Goal: Communication & Community: Ask a question

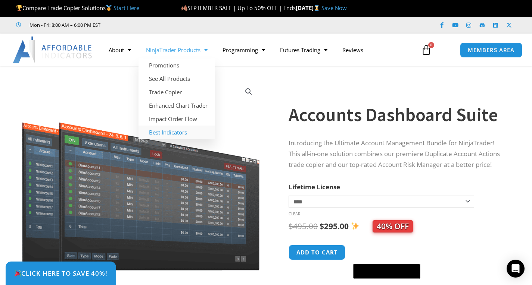
click at [174, 129] on link "Best Indicators" at bounding box center [176, 132] width 76 height 13
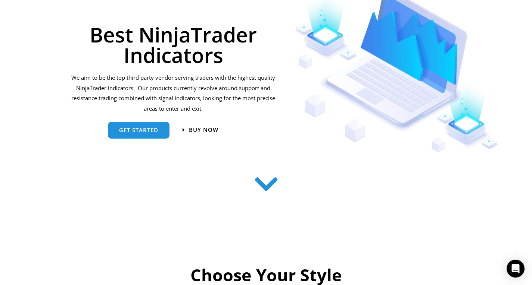
scroll to position [124, 0]
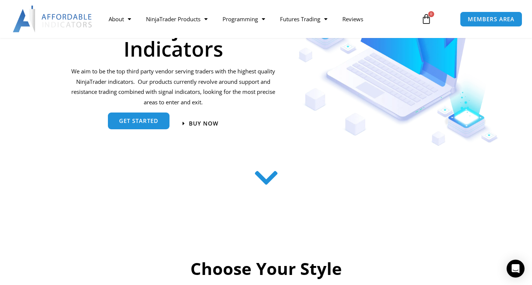
click at [161, 129] on link "get started" at bounding box center [139, 121] width 62 height 17
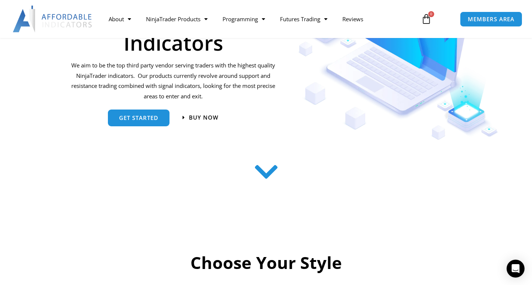
scroll to position [128, 0]
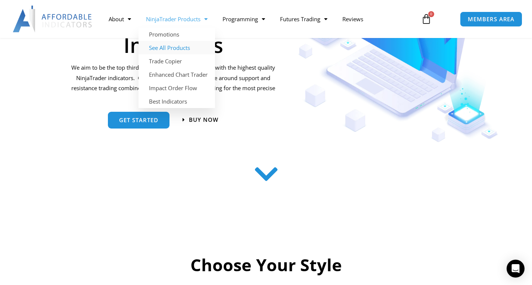
click at [172, 49] on link "See All Products" at bounding box center [176, 47] width 76 height 13
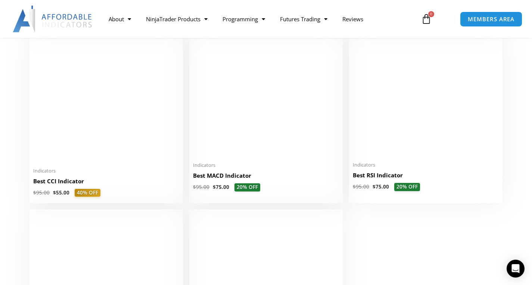
scroll to position [1492, 0]
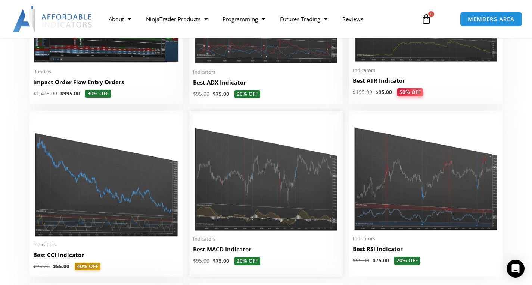
click at [272, 176] on img at bounding box center [266, 173] width 146 height 117
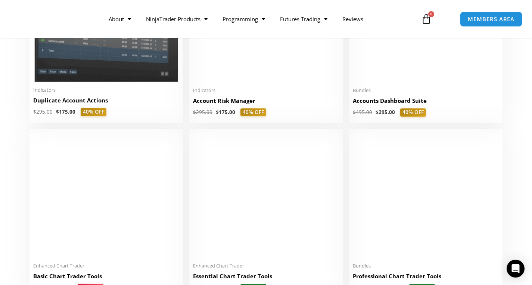
scroll to position [124, 0]
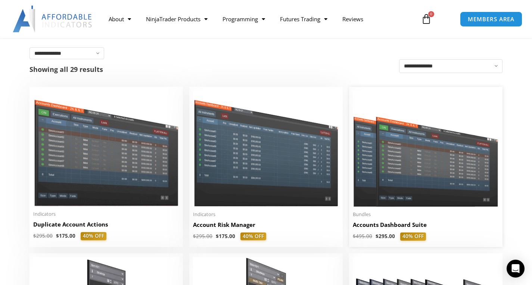
click at [405, 153] on img at bounding box center [426, 149] width 146 height 116
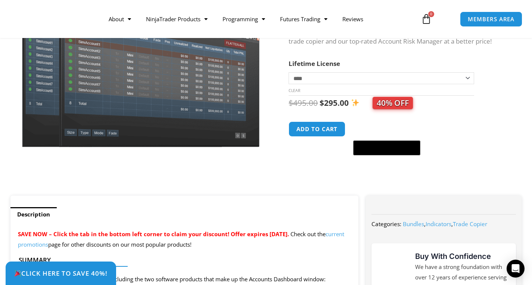
scroll to position [124, 0]
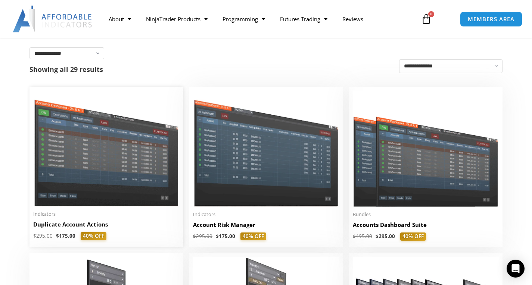
click at [103, 154] on img at bounding box center [106, 149] width 146 height 116
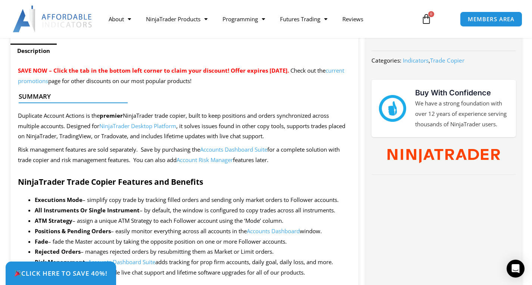
scroll to position [248, 0]
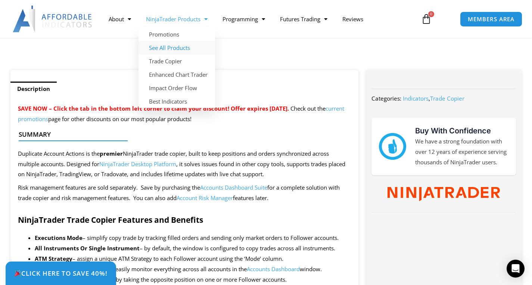
click at [162, 46] on link "See All Products" at bounding box center [176, 47] width 76 height 13
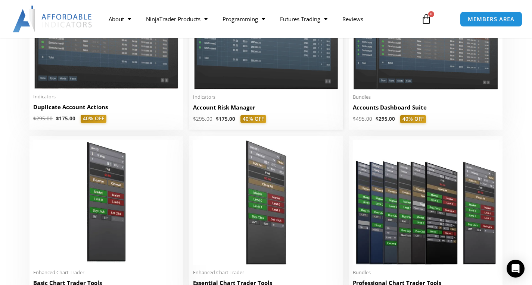
scroll to position [248, 0]
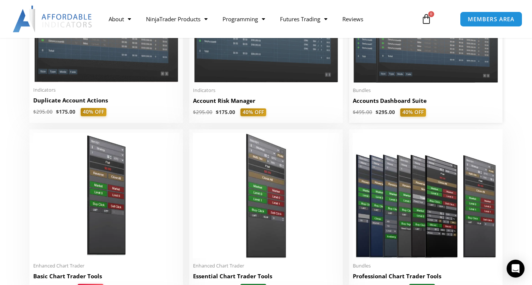
click at [375, 100] on h2 "Accounts Dashboard Suite" at bounding box center [426, 101] width 146 height 8
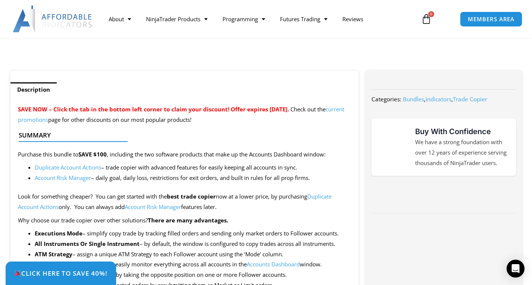
scroll to position [373, 0]
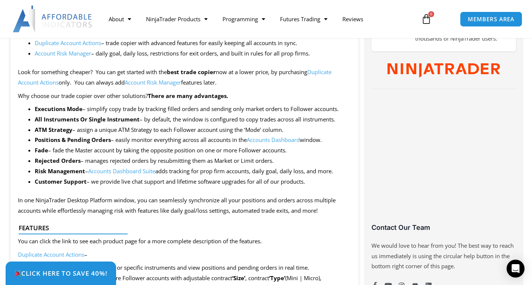
click at [274, 140] on link "Accounts Dashboard" at bounding box center [273, 139] width 53 height 7
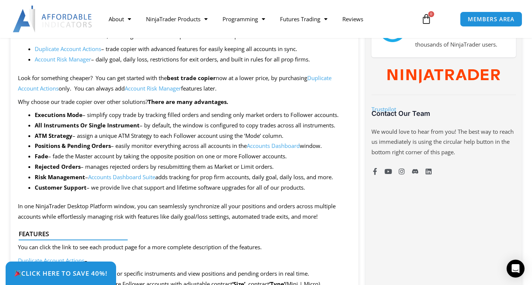
scroll to position [373, 0]
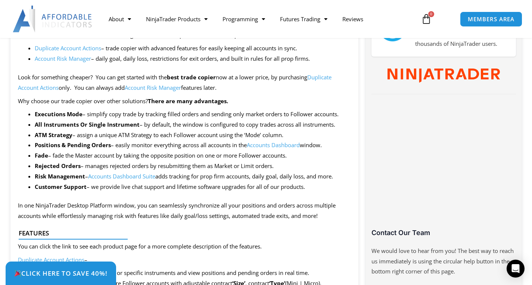
click at [139, 178] on link "Accounts Dashboard Suite" at bounding box center [121, 176] width 67 height 7
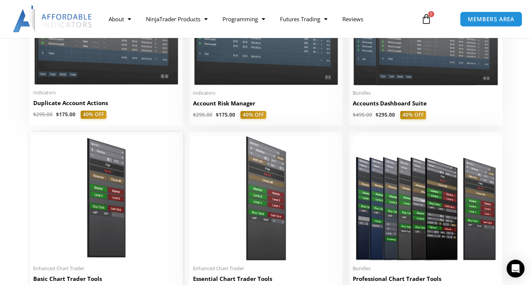
scroll to position [248, 0]
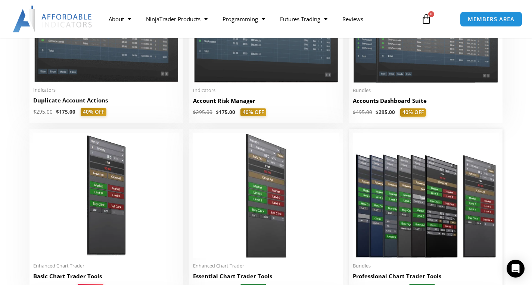
click at [382, 207] on img at bounding box center [426, 195] width 146 height 125
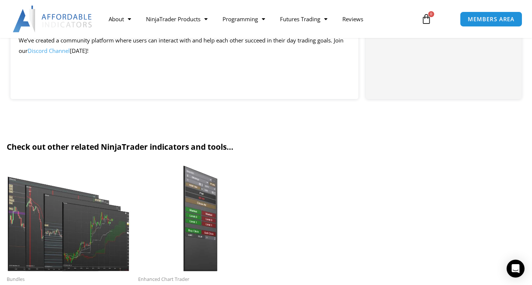
scroll to position [746, 0]
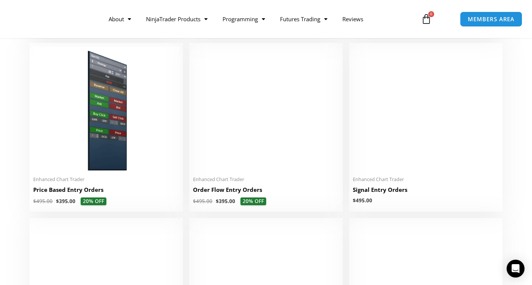
scroll to position [622, 0]
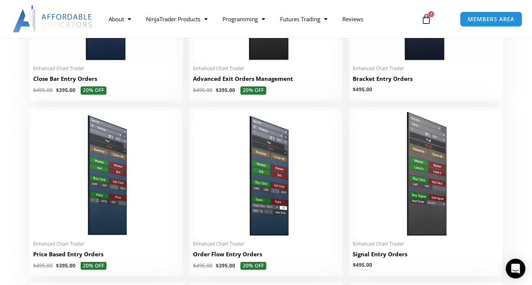
click at [518, 270] on icon "Open Intercom Messenger" at bounding box center [515, 269] width 9 height 10
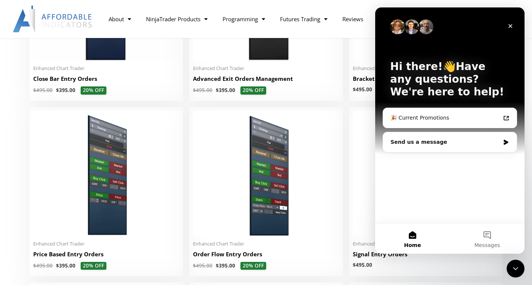
scroll to position [0, 0]
click at [425, 141] on div "Send us a message" at bounding box center [444, 142] width 109 height 8
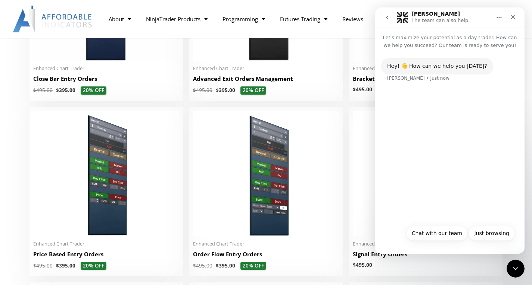
click at [412, 142] on div "Hey! 👋 How can we help you today? Solomon • Just now" at bounding box center [449, 135] width 149 height 172
click at [440, 229] on button "Chat with our team" at bounding box center [437, 233] width 62 height 15
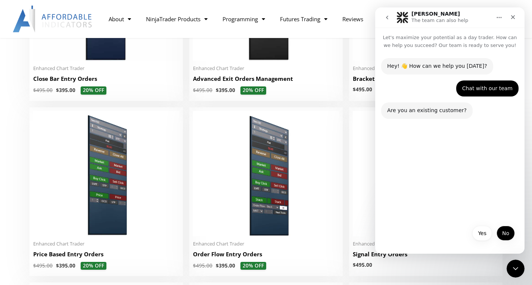
click at [505, 230] on button "No" at bounding box center [505, 233] width 18 height 15
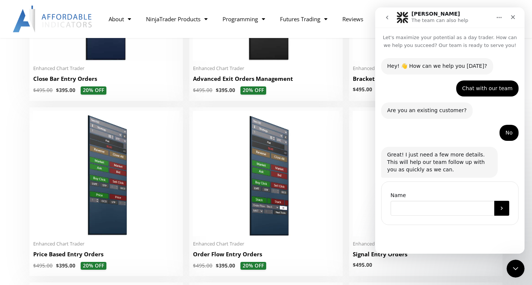
click at [432, 203] on input "Name" at bounding box center [442, 208] width 104 height 15
click at [432, 204] on input "Name" at bounding box center [442, 208] width 104 height 15
type input "*****"
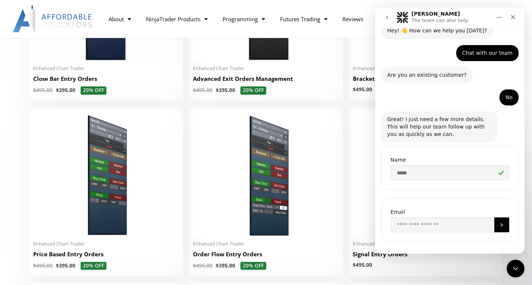
scroll to position [43, 0]
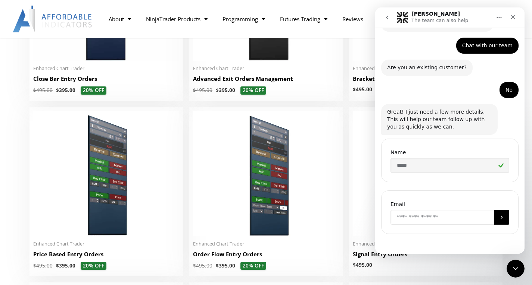
click at [439, 219] on input "Enter your email" at bounding box center [442, 217] width 104 height 15
type input "**********"
click at [497, 214] on button "Submit" at bounding box center [501, 217] width 15 height 15
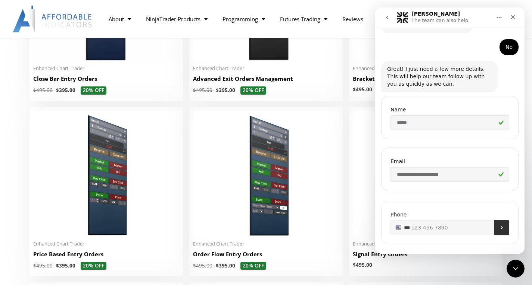
scroll to position [95, 0]
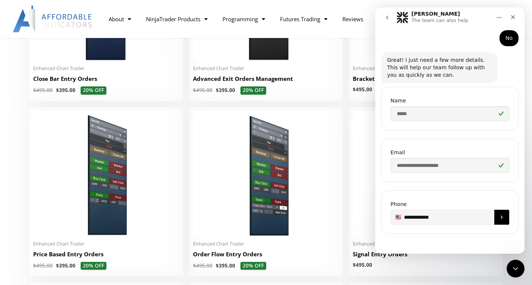
type input "**********"
click at [501, 219] on button "Submit" at bounding box center [501, 217] width 15 height 15
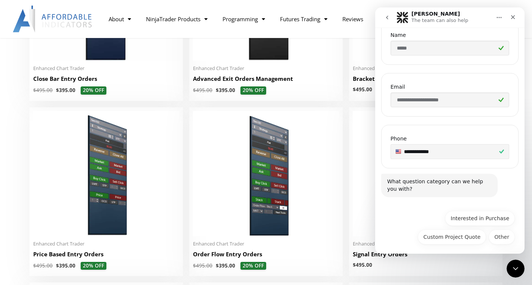
scroll to position [163, 0]
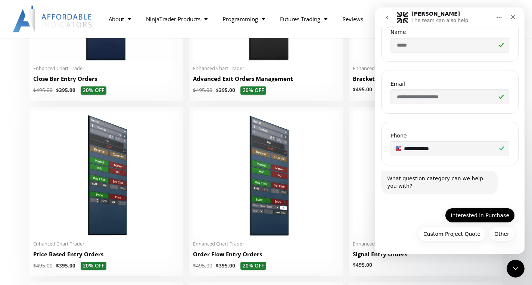
click at [470, 212] on button "Interested in Purchase" at bounding box center [480, 215] width 70 height 15
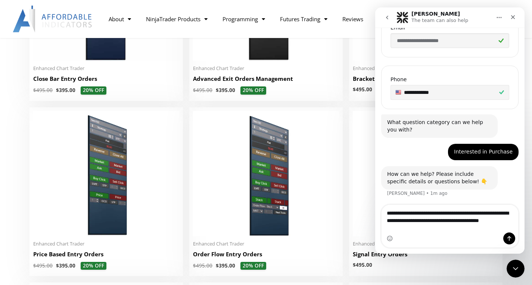
scroll to position [220, 0]
type textarea "**********"
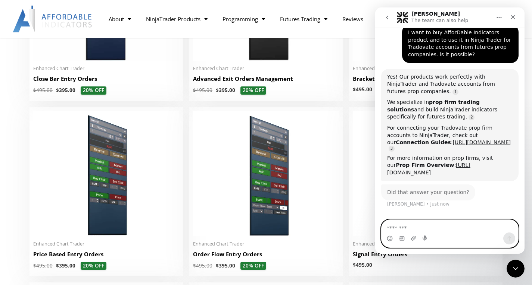
scroll to position [392, 0]
type textarea "**********"
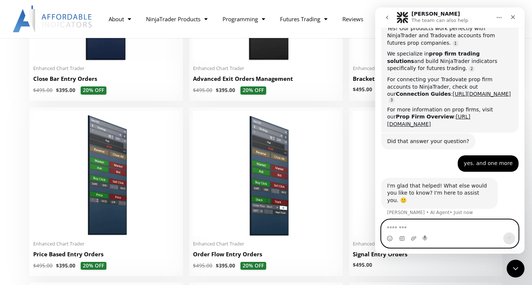
scroll to position [444, 0]
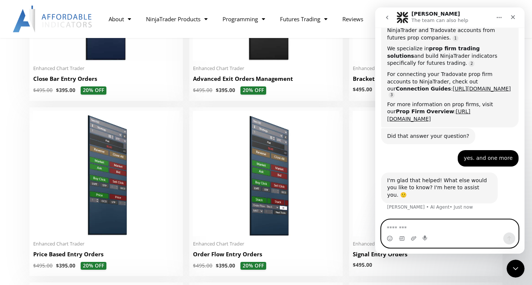
click at [447, 222] on textarea "Message…" at bounding box center [449, 226] width 137 height 13
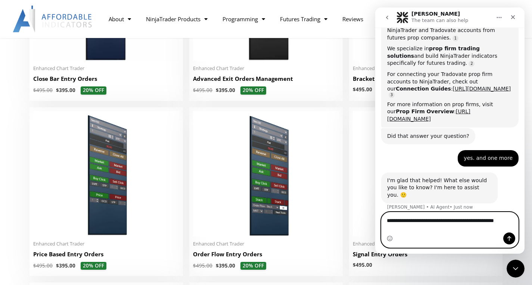
scroll to position [451, 0]
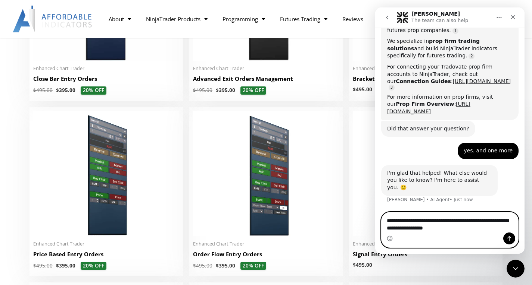
type textarea "**********"
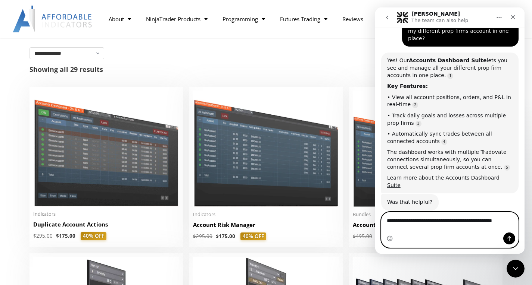
scroll to position [637, 0]
type textarea "**********"
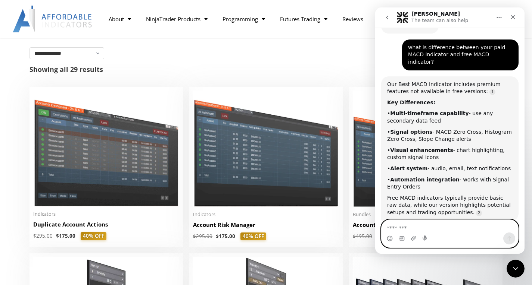
scroll to position [827, 0]
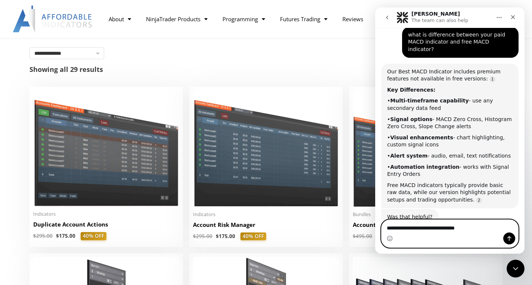
type textarea "**********"
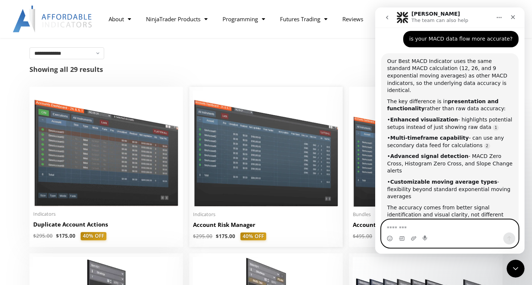
scroll to position [248, 0]
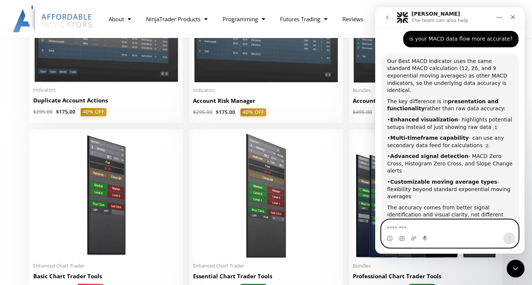
click at [419, 227] on textarea "Message…" at bounding box center [449, 226] width 137 height 13
type textarea "**********"
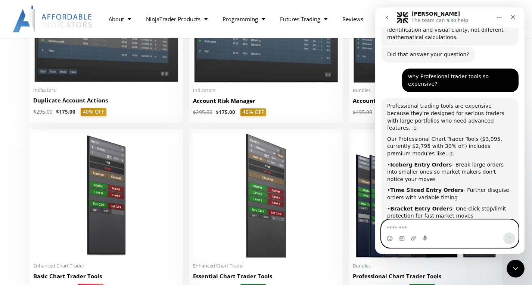
scroll to position [1228, 0]
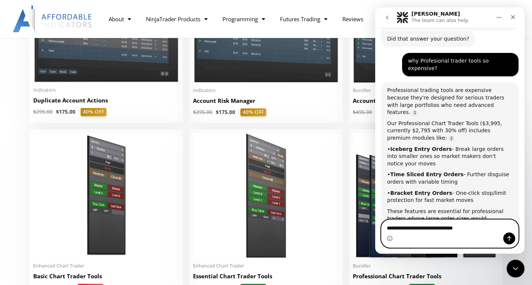
type textarea "**********"
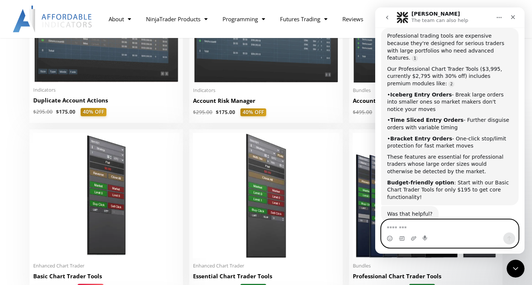
scroll to position [1295, 0]
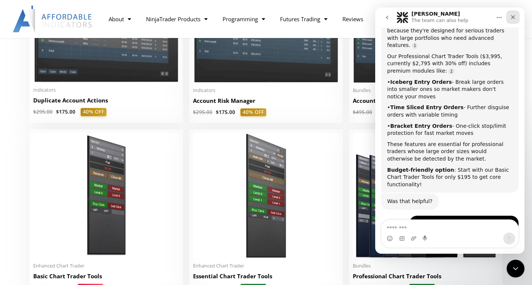
click at [514, 19] on icon "Close" at bounding box center [513, 17] width 6 height 6
